Goal: Transaction & Acquisition: Subscribe to service/newsletter

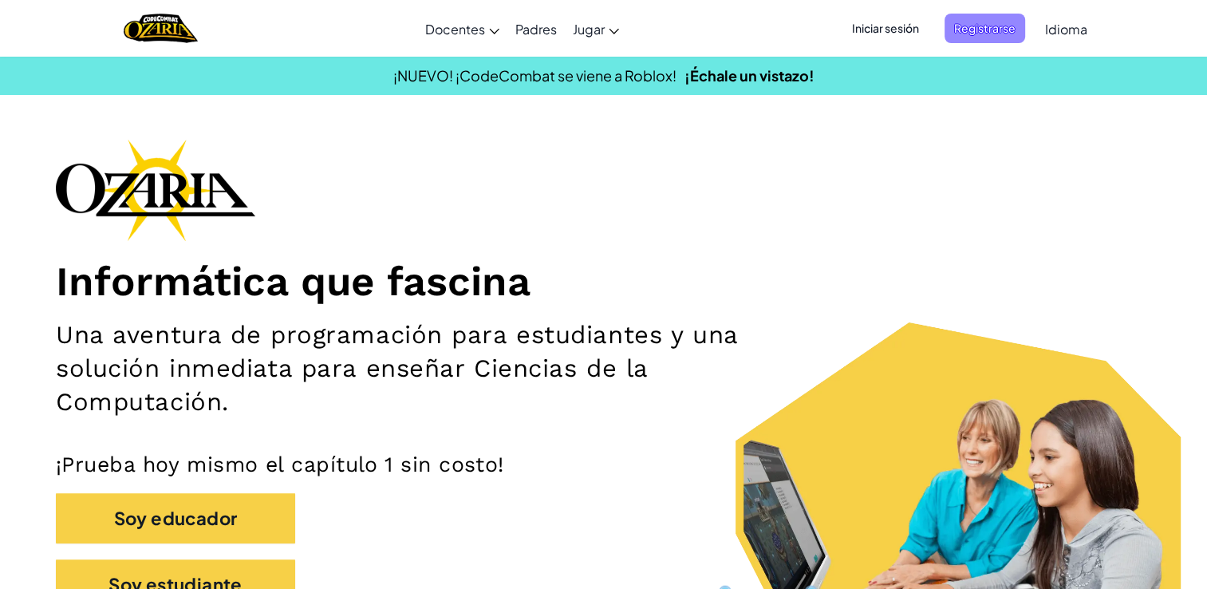
click at [985, 35] on span "Registrarse" at bounding box center [984, 29] width 81 height 30
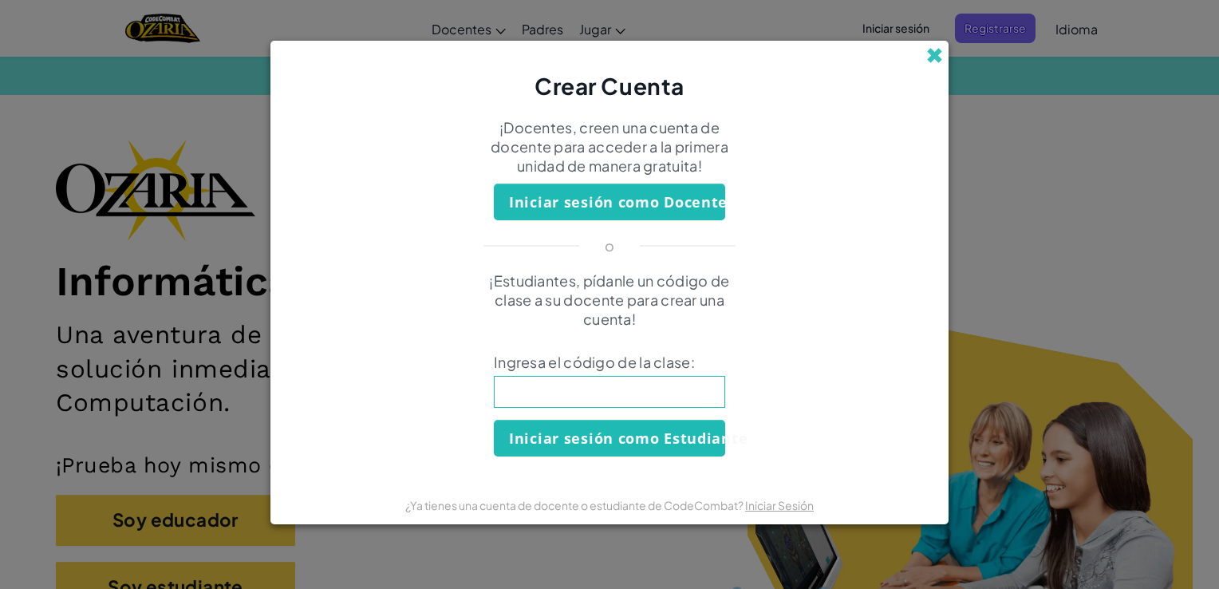
click at [936, 47] on span at bounding box center [934, 55] width 17 height 17
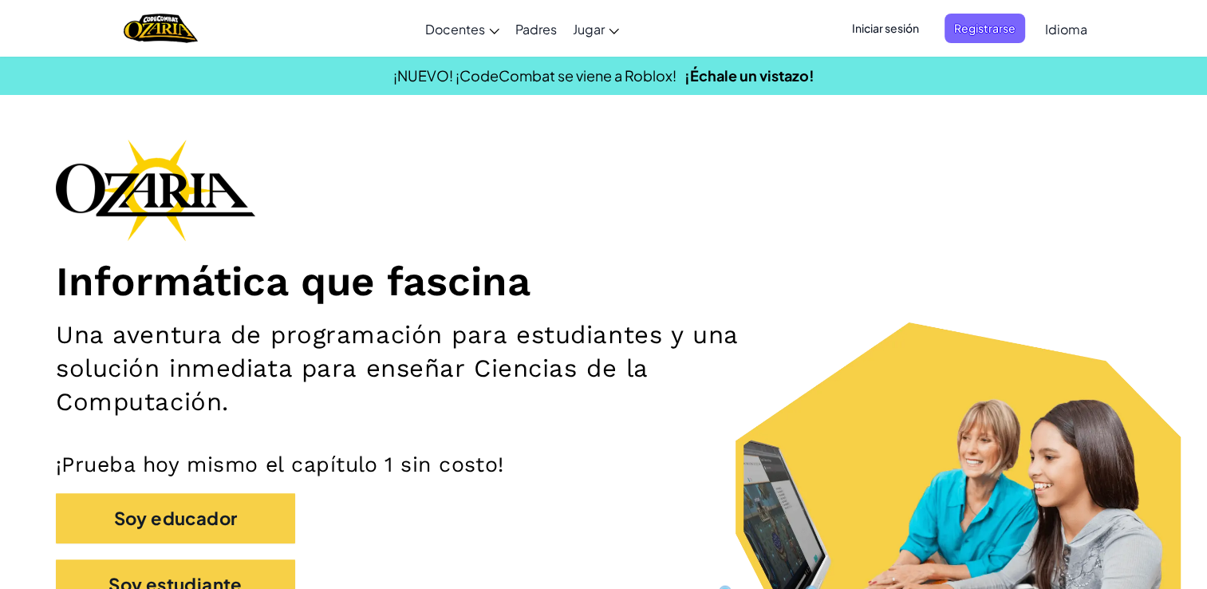
click at [918, 35] on span "Iniciar sesión" at bounding box center [885, 29] width 86 height 30
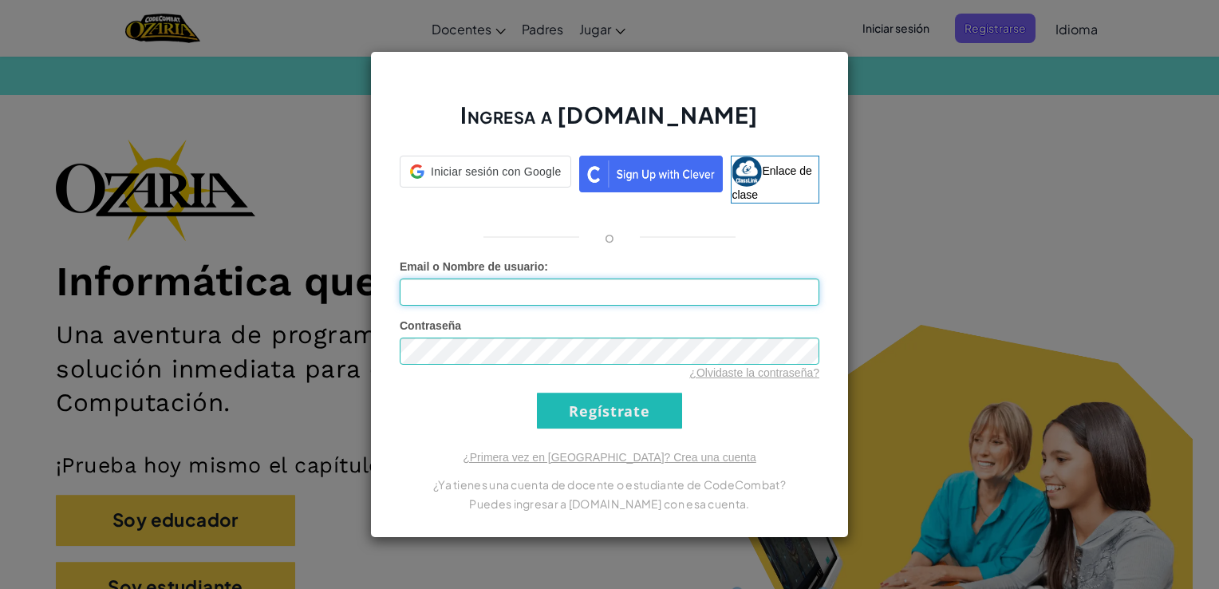
type input "[EMAIL_ADDRESS][DOMAIN_NAME]"
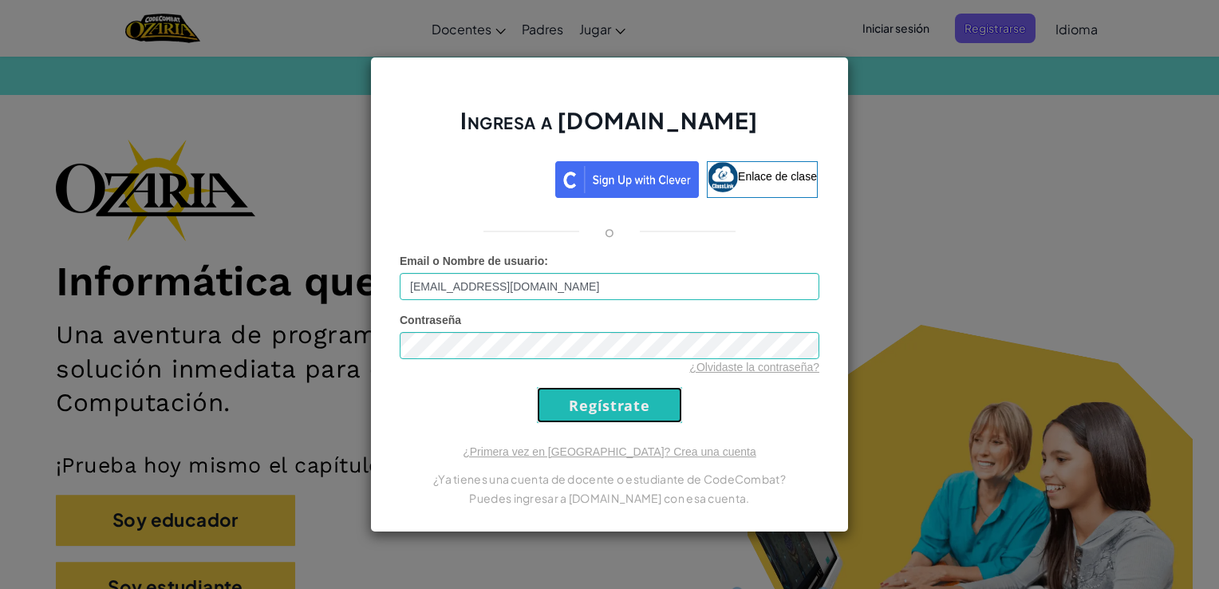
click at [578, 410] on input "Regístrate" at bounding box center [609, 405] width 145 height 36
